Goal: Task Accomplishment & Management: Use online tool/utility

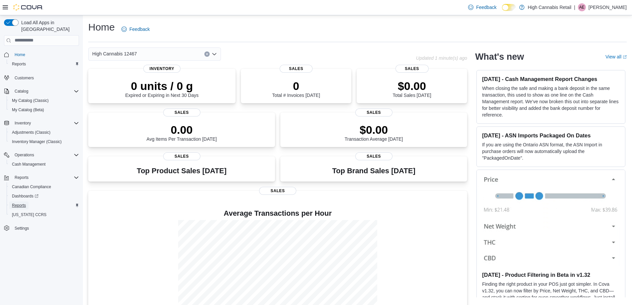
click at [18, 203] on span "Reports" at bounding box center [19, 205] width 14 height 5
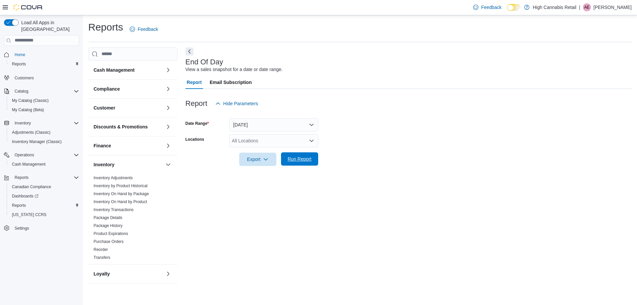
click at [307, 160] on span "Run Report" at bounding box center [300, 159] width 24 height 7
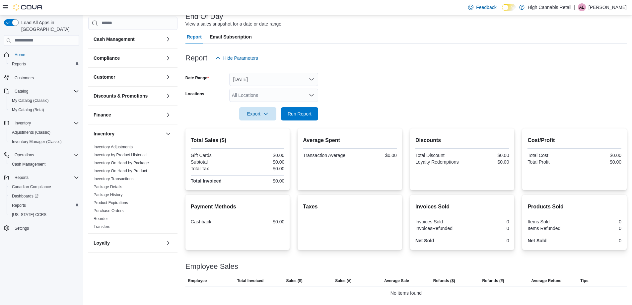
scroll to position [46, 0]
click at [309, 112] on span "Run Report" at bounding box center [300, 113] width 24 height 7
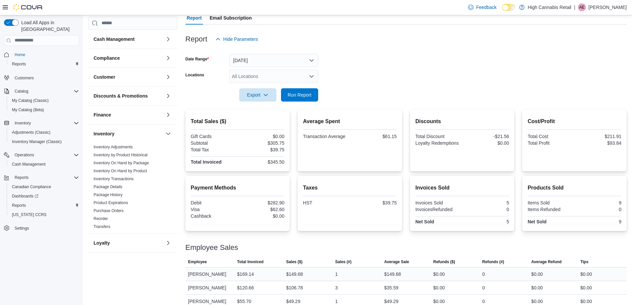
scroll to position [73, 0]
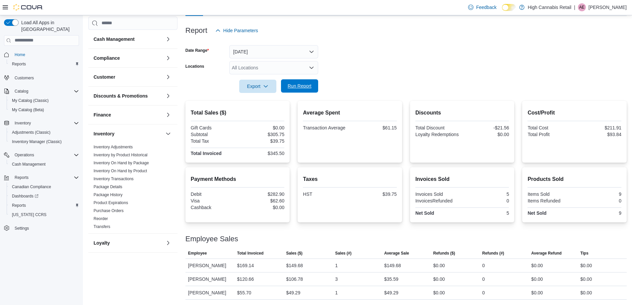
click at [290, 89] on span "Run Report" at bounding box center [299, 85] width 29 height 13
click at [309, 87] on span "Run Report" at bounding box center [300, 85] width 24 height 7
click at [303, 88] on span "Run Report" at bounding box center [299, 84] width 29 height 13
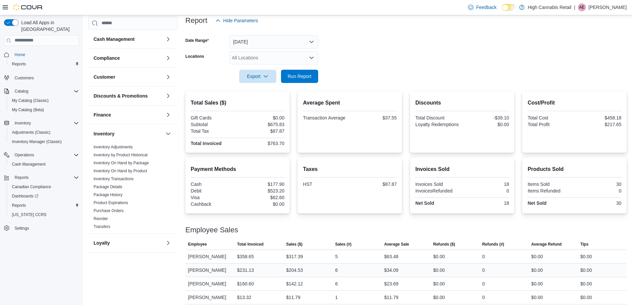
scroll to position [88, 0]
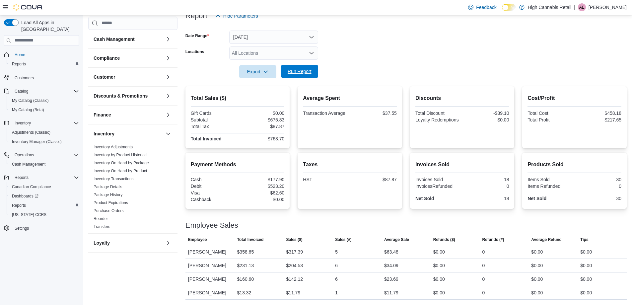
click at [290, 74] on span "Run Report" at bounding box center [300, 71] width 24 height 7
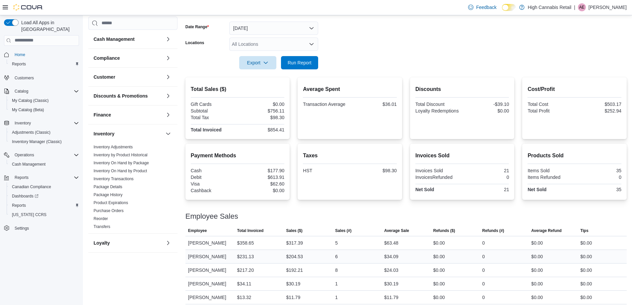
scroll to position [101, 0]
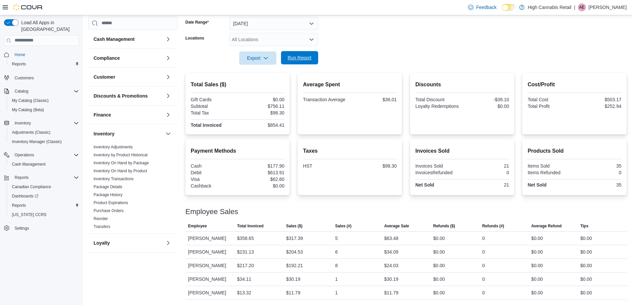
click at [309, 60] on span "Run Report" at bounding box center [300, 57] width 24 height 7
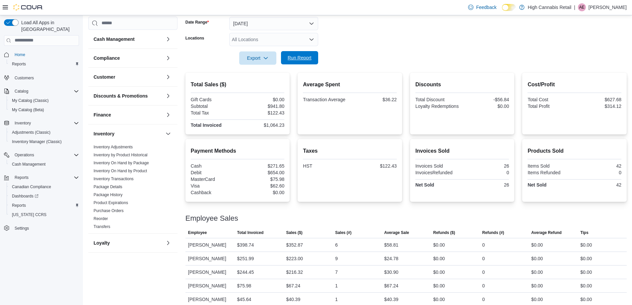
click at [304, 61] on span "Run Report" at bounding box center [299, 57] width 29 height 13
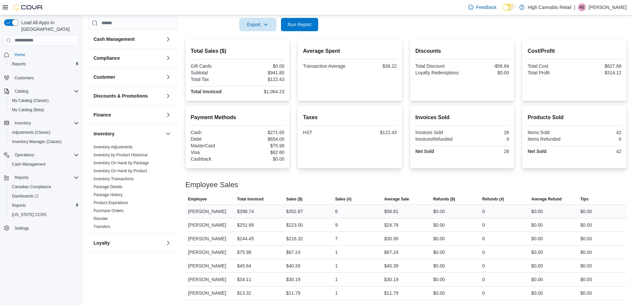
scroll to position [135, 0]
click at [301, 24] on span "Run Report" at bounding box center [300, 24] width 24 height 7
click at [294, 22] on span "Run Report" at bounding box center [300, 24] width 24 height 7
